Goal: Obtain resource: Obtain resource

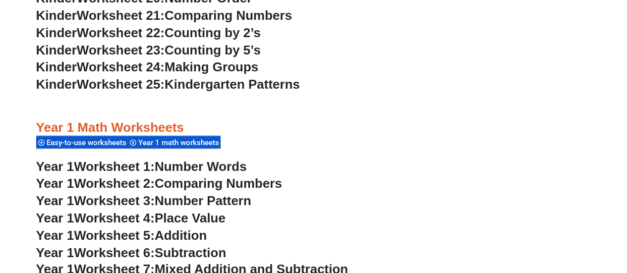
scroll to position [822, 0]
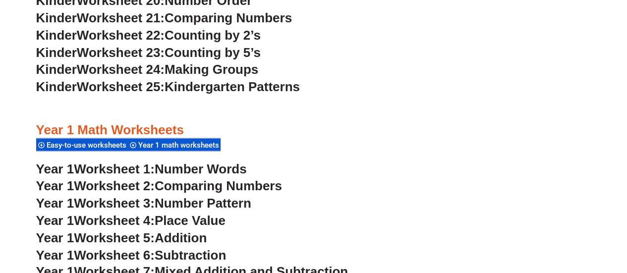
click at [91, 141] on span "Easy-to-use worksheets" at bounding box center [88, 144] width 83 height 9
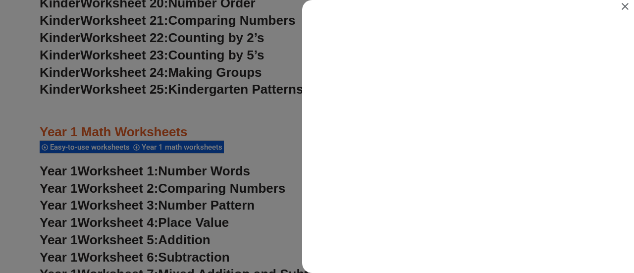
scroll to position [0, 0]
click at [190, 147] on div "Search results for Easy-to-use worksheets" at bounding box center [317, 136] width 634 height 273
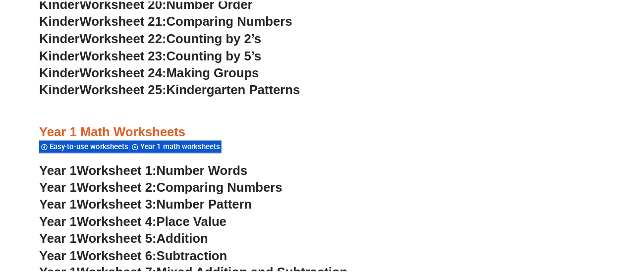
scroll to position [822, 0]
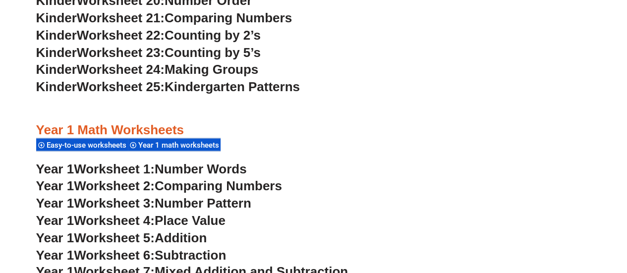
click at [190, 147] on span "Year 1 math worksheets" at bounding box center [180, 144] width 84 height 9
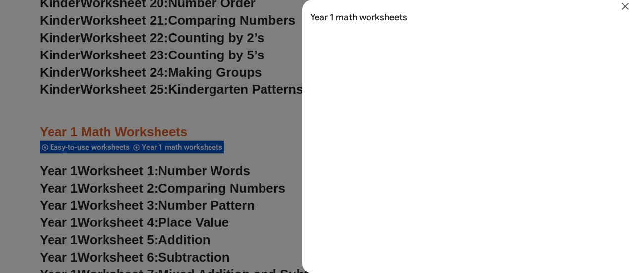
scroll to position [0, 0]
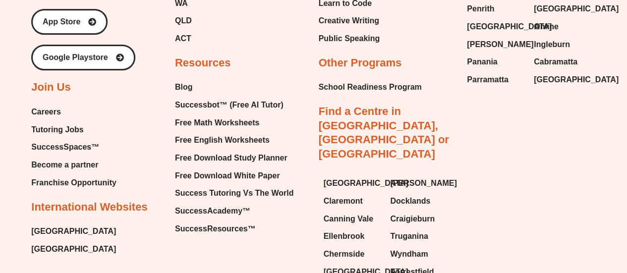
scroll to position [7677, 0]
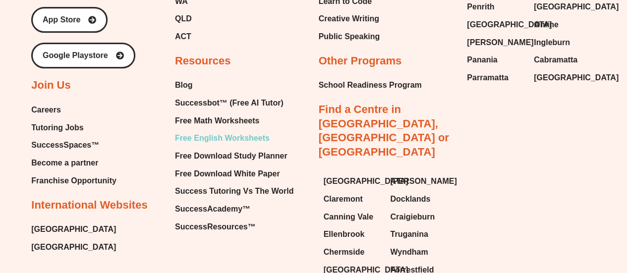
click at [226, 146] on span "Free English Worksheets" at bounding box center [222, 138] width 95 height 15
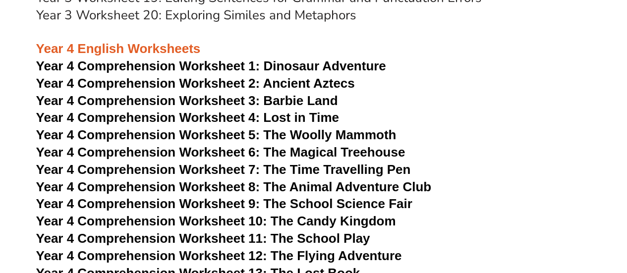
scroll to position [3967, 0]
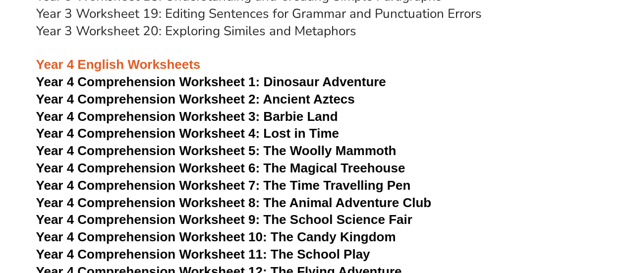
click at [293, 135] on span "Year 4 Comprehension Worksheet 4: Lost in Time" at bounding box center [187, 133] width 303 height 15
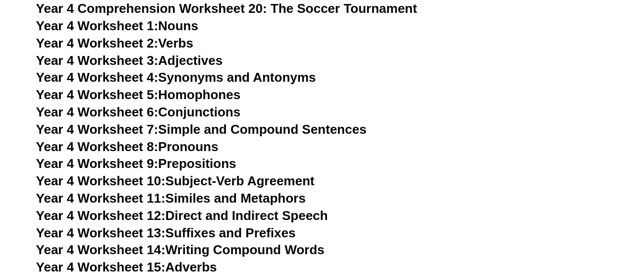
scroll to position [4371, 0]
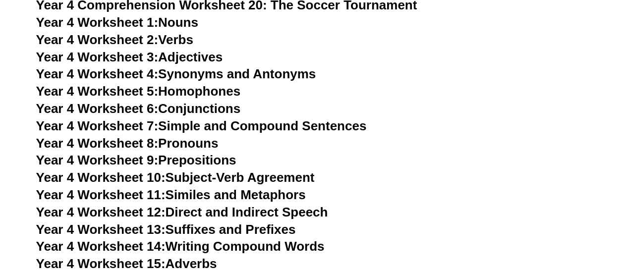
click at [182, 93] on link "Year 4 Worksheet 5: Homophones" at bounding box center [138, 91] width 205 height 15
click at [211, 111] on link "Year 4 Worksheet 6: Conjunctions" at bounding box center [138, 108] width 205 height 15
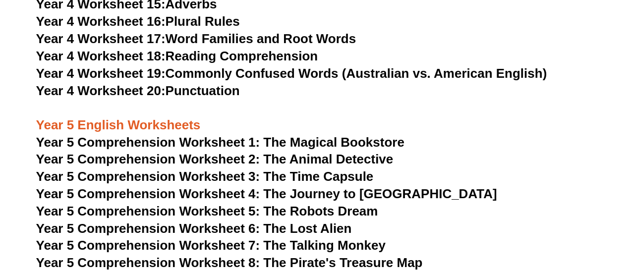
scroll to position [4630, 0]
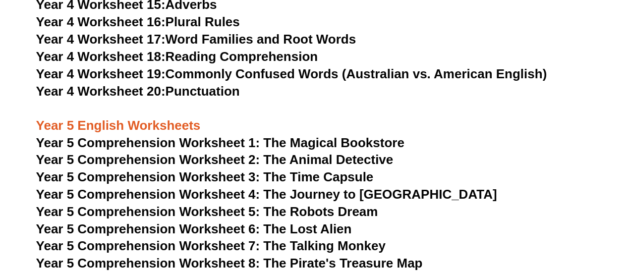
click at [326, 160] on span "Year 5 Comprehension Worksheet 2: The Animal Detective" at bounding box center [214, 159] width 357 height 15
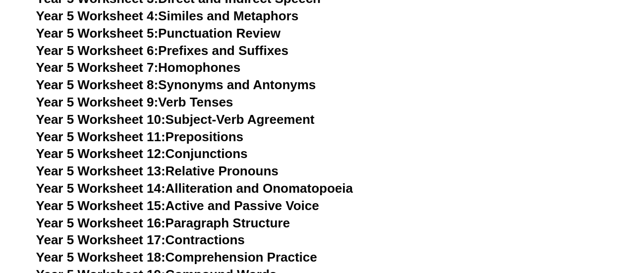
scroll to position [5044, 0]
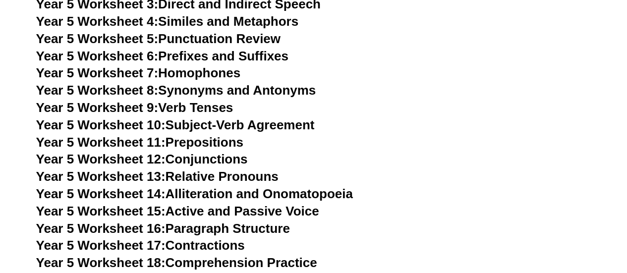
click at [222, 160] on link "Year 5 Worksheet 12: Conjunctions" at bounding box center [142, 159] width 212 height 15
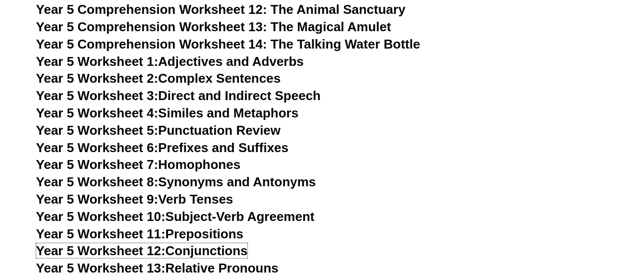
scroll to position [4949, 0]
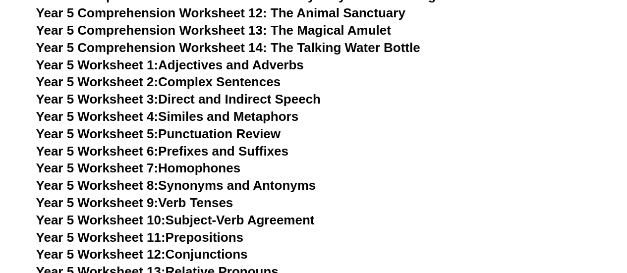
click at [204, 151] on link "Year 5 Worksheet 6: Prefixes and Suffixes" at bounding box center [162, 151] width 252 height 15
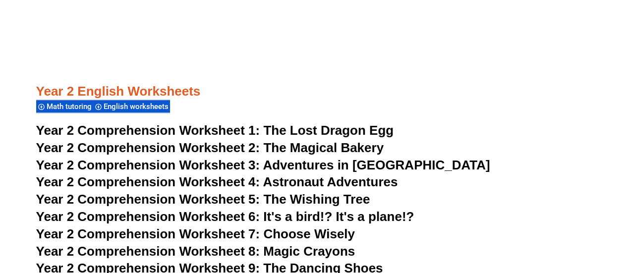
scroll to position [2277, 0]
